Goal: Task Accomplishment & Management: Use online tool/utility

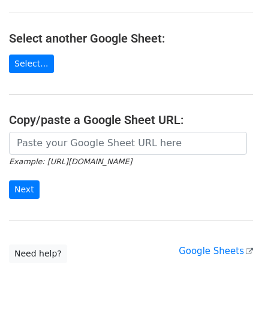
scroll to position [120, 0]
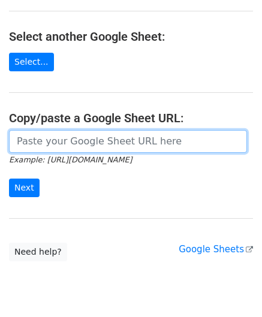
click at [60, 139] on input "url" at bounding box center [128, 141] width 238 height 23
paste input "[URL][DOMAIN_NAME]"
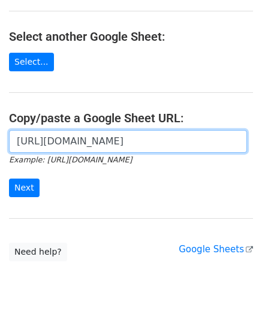
scroll to position [0, 255]
type input "[URL][DOMAIN_NAME]"
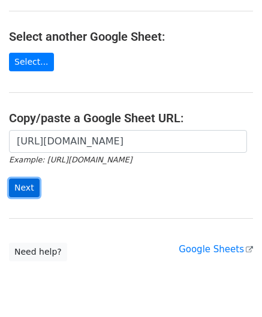
click at [34, 186] on input "Next" at bounding box center [24, 188] width 31 height 19
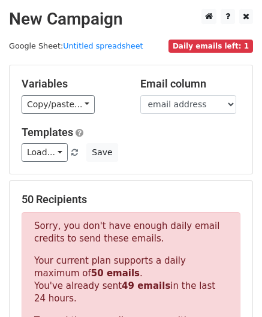
scroll to position [403, 0]
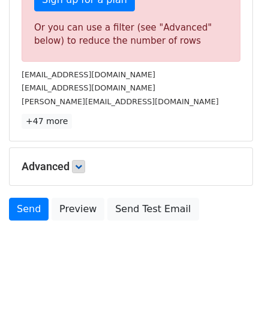
drag, startPoint x: 70, startPoint y: 163, endPoint x: 79, endPoint y: 158, distance: 10.2
click at [70, 162] on h5 "Advanced" at bounding box center [131, 166] width 219 height 13
click at [80, 163] on icon at bounding box center [78, 166] width 7 height 7
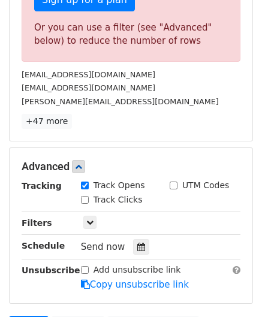
click at [143, 244] on div "Send now" at bounding box center [151, 247] width 141 height 16
click at [139, 244] on icon at bounding box center [141, 247] width 8 height 8
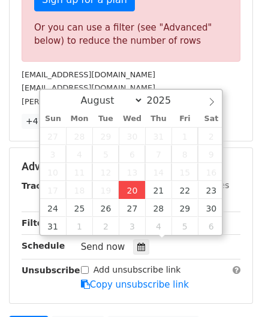
type input "2025-08-20 12:00"
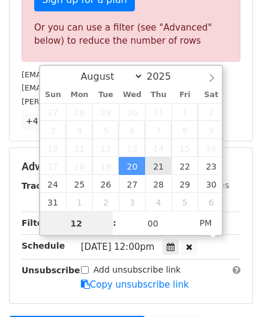
paste input "5"
type input "5"
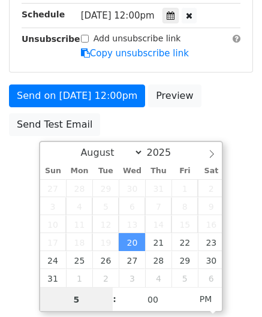
scroll to position [244, 0]
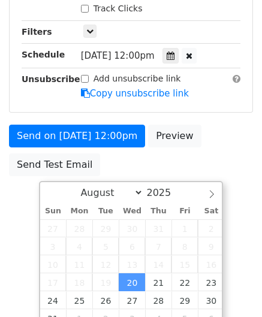
type input "2025-08-20 17:00"
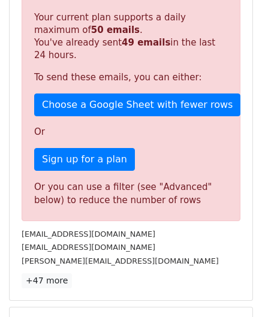
scroll to position [550, 0]
